Goal: Find specific page/section: Find specific page/section

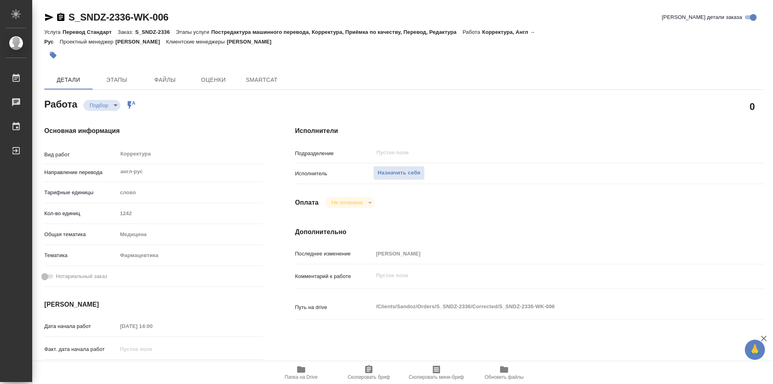
type textarea "x"
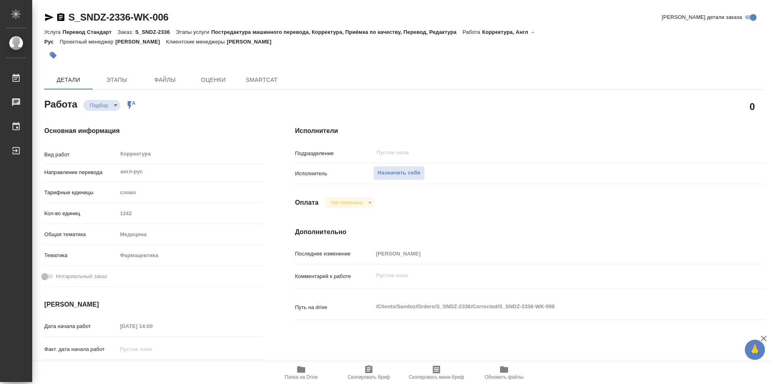
type textarea "x"
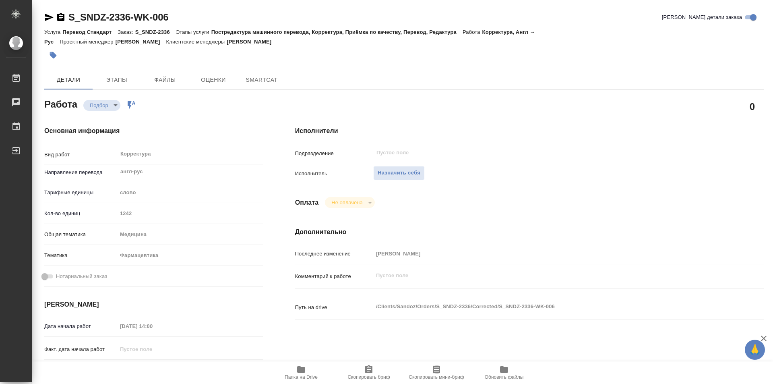
type textarea "x"
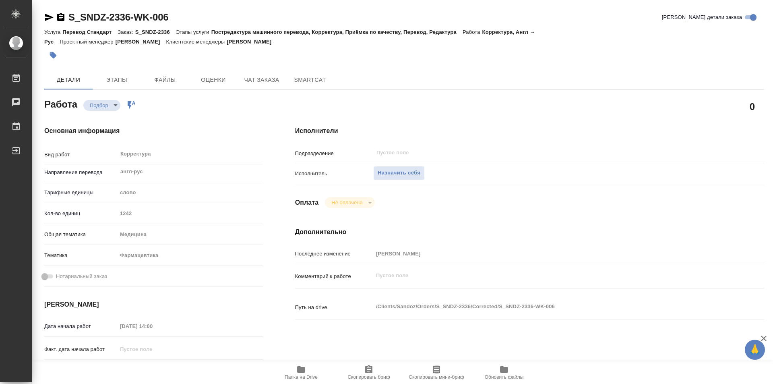
type textarea "x"
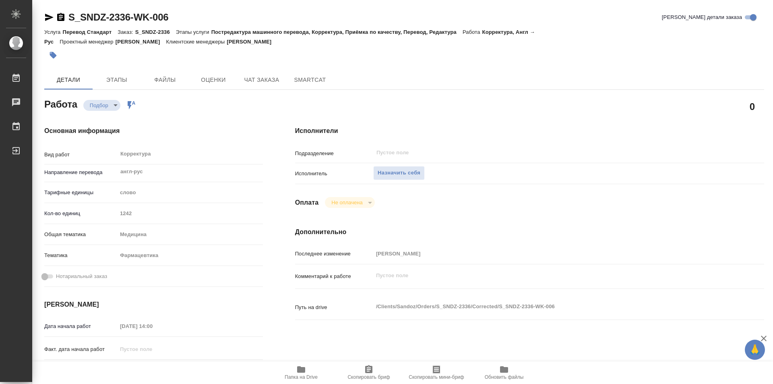
type textarea "x"
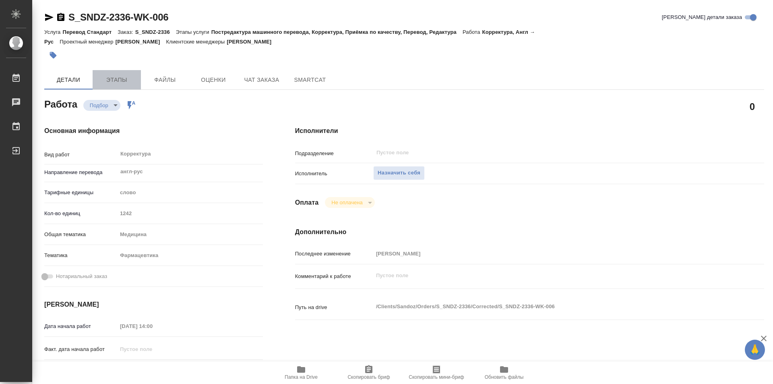
click at [118, 82] on span "Этапы" at bounding box center [116, 80] width 39 height 10
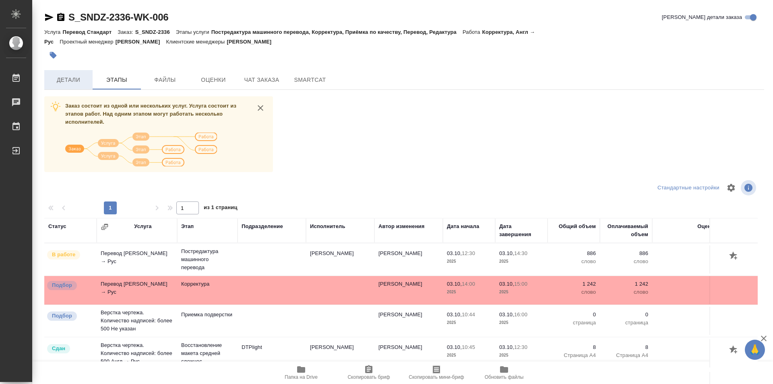
click at [80, 75] on span "Детали" at bounding box center [68, 80] width 39 height 10
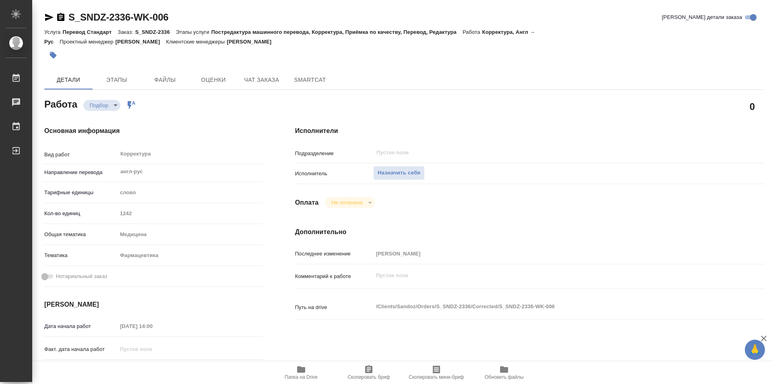
type textarea "x"
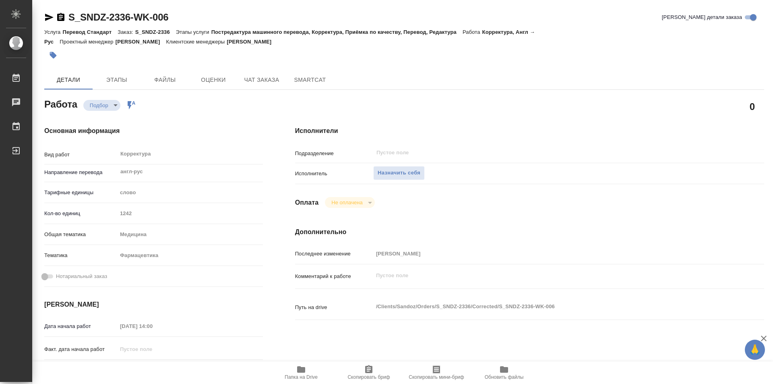
type textarea "x"
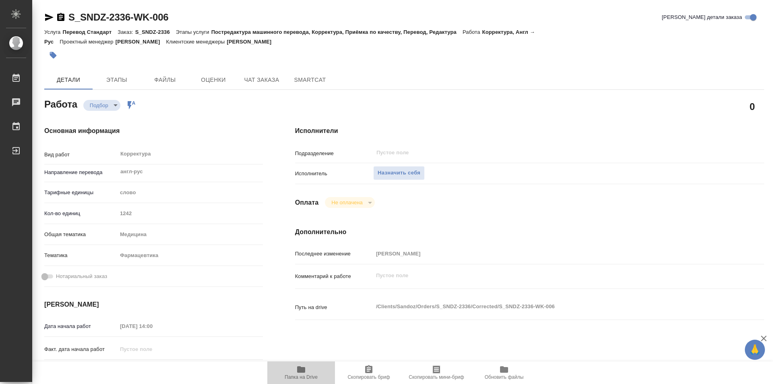
click at [302, 376] on span "Папка на Drive" at bounding box center [301, 377] width 33 height 6
type textarea "x"
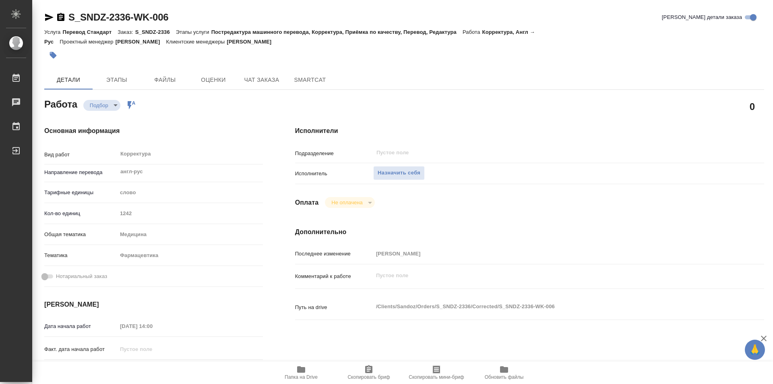
type textarea "x"
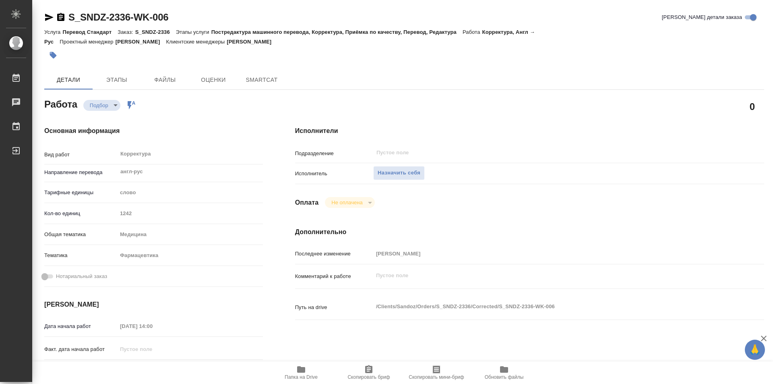
type textarea "x"
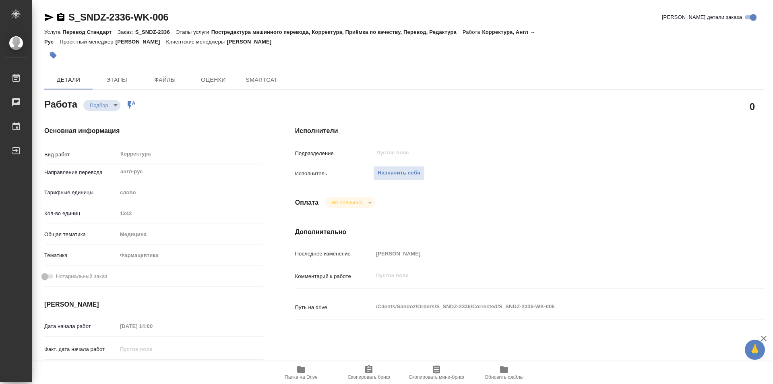
type textarea "x"
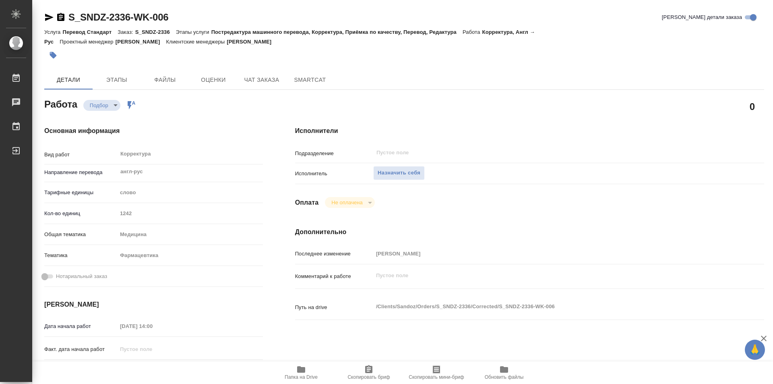
type textarea "x"
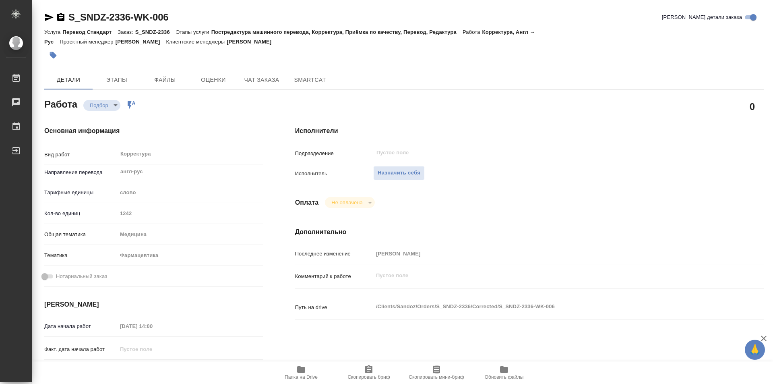
type textarea "x"
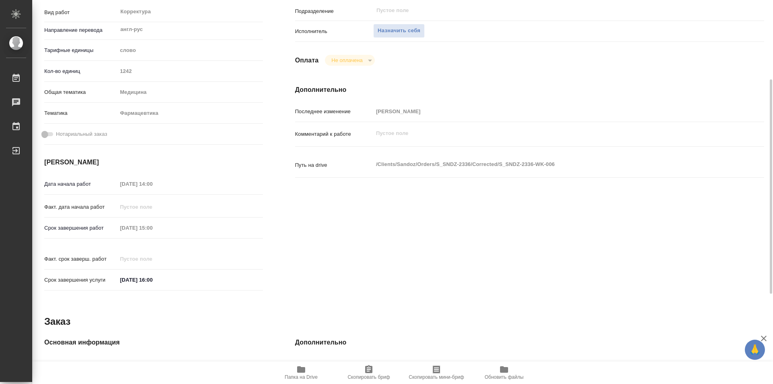
scroll to position [21, 0]
